Goal: Find specific page/section: Find specific page/section

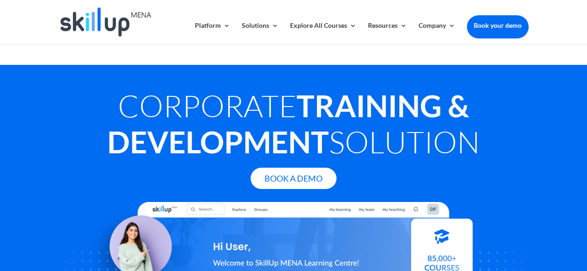
drag, startPoint x: 45, startPoint y: 194, endPoint x: 67, endPoint y: 246, distance: 56.2
click at [45, 194] on div "Corporate Training & Development Solution Book A Demo" at bounding box center [293, 217] width 587 height 304
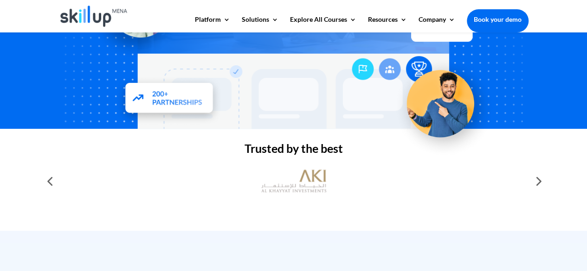
scroll to position [232, 0]
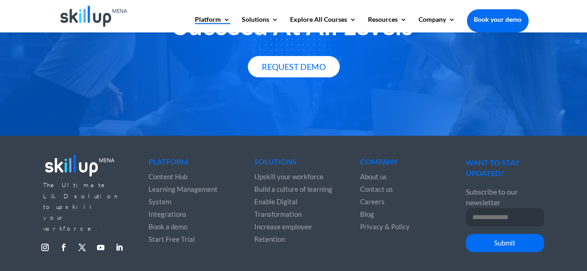
scroll to position [1753, 0]
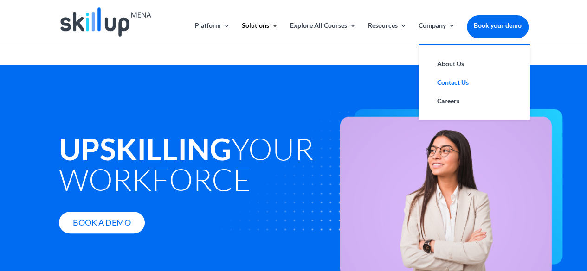
click at [450, 78] on link "Contact Us" at bounding box center [474, 82] width 93 height 19
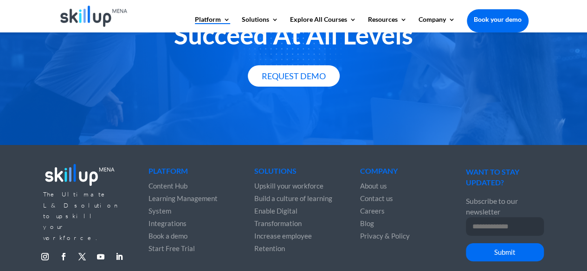
scroll to position [1753, 0]
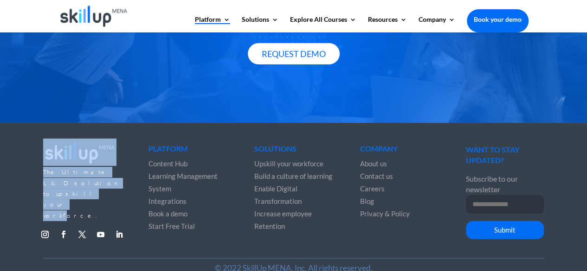
drag, startPoint x: 87, startPoint y: 163, endPoint x: 22, endPoint y: 110, distance: 83.5
click at [22, 123] on div "The Ultimate L&D solution to upskill your workforce. Follow Follow Follow Follo…" at bounding box center [293, 204] width 587 height 163
drag, startPoint x: 22, startPoint y: 110, endPoint x: 122, endPoint y: 158, distance: 110.2
click at [122, 158] on div "The Ultimate L&D solution to upskill your workforce. Follow Follow Follow Follo…" at bounding box center [293, 204] width 587 height 163
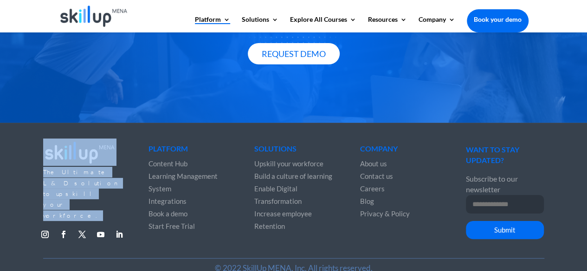
click at [122, 158] on div "The Ultimate L&D solution to upskill your workforce. Follow Follow Follow Follo…" at bounding box center [293, 193] width 501 height 132
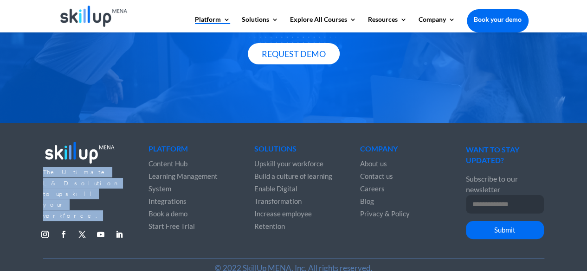
drag, startPoint x: 122, startPoint y: 158, endPoint x: 43, endPoint y: 147, distance: 79.3
click at [43, 147] on div "The Ultimate L&D solution to upskill your workforce. Follow Follow Follow Follo…" at bounding box center [293, 193] width 501 height 132
click at [43, 167] on p "The Ultimate L&D solution to upskill your workforce." at bounding box center [82, 194] width 78 height 54
drag, startPoint x: 43, startPoint y: 147, endPoint x: 104, endPoint y: 162, distance: 62.8
click at [104, 167] on p "The Ultimate L&D solution to upskill your workforce." at bounding box center [82, 194] width 78 height 54
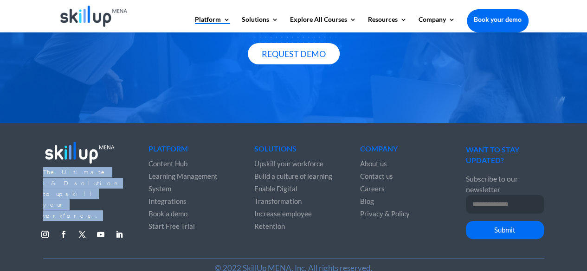
click at [104, 167] on p "The Ultimate L&D solution to upskill your workforce." at bounding box center [82, 194] width 78 height 54
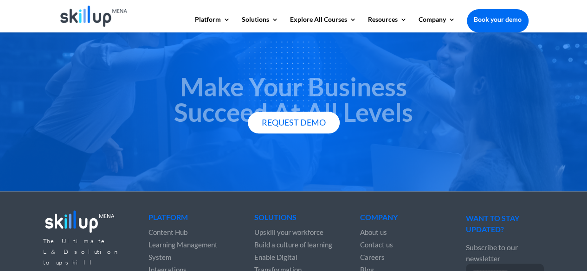
scroll to position [2259, 0]
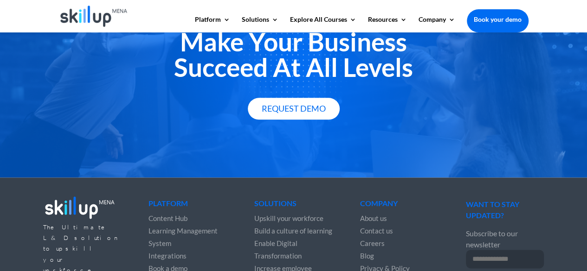
click at [330, 225] on li "Build a culture of learning" at bounding box center [293, 231] width 78 height 13
click at [343, 92] on div "Make Your Business Succeed At All Levels Request Demo" at bounding box center [293, 74] width 587 height 206
click at [471, 250] on input "Email Address *" at bounding box center [505, 259] width 78 height 19
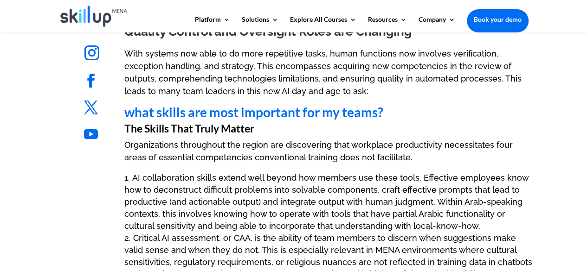
scroll to position [1192, 0]
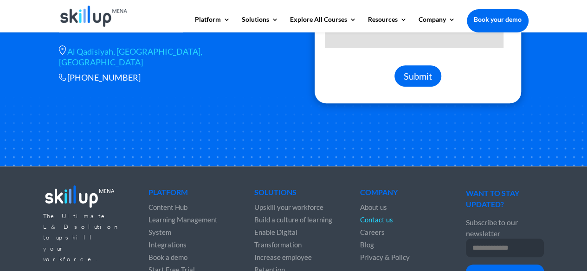
scroll to position [383, 0]
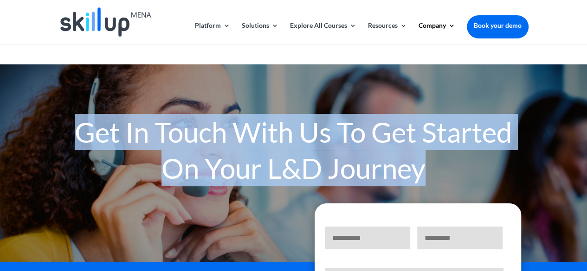
drag, startPoint x: 82, startPoint y: 110, endPoint x: 510, endPoint y: 147, distance: 429.0
click at [510, 147] on h1 "Get In Touch With Us To Get Started On Your L&D Journey" at bounding box center [294, 152] width 470 height 77
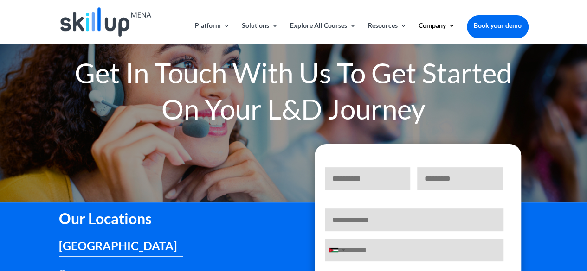
scroll to position [151, 0]
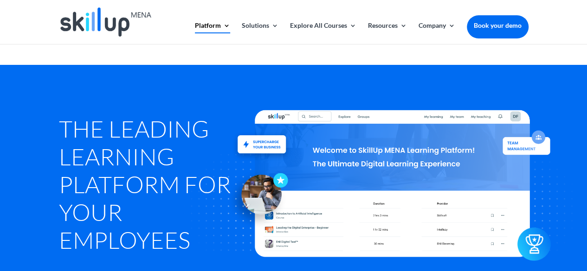
click at [482, 44] on div at bounding box center [294, 22] width 470 height 44
